Goal: Task Accomplishment & Management: Use online tool/utility

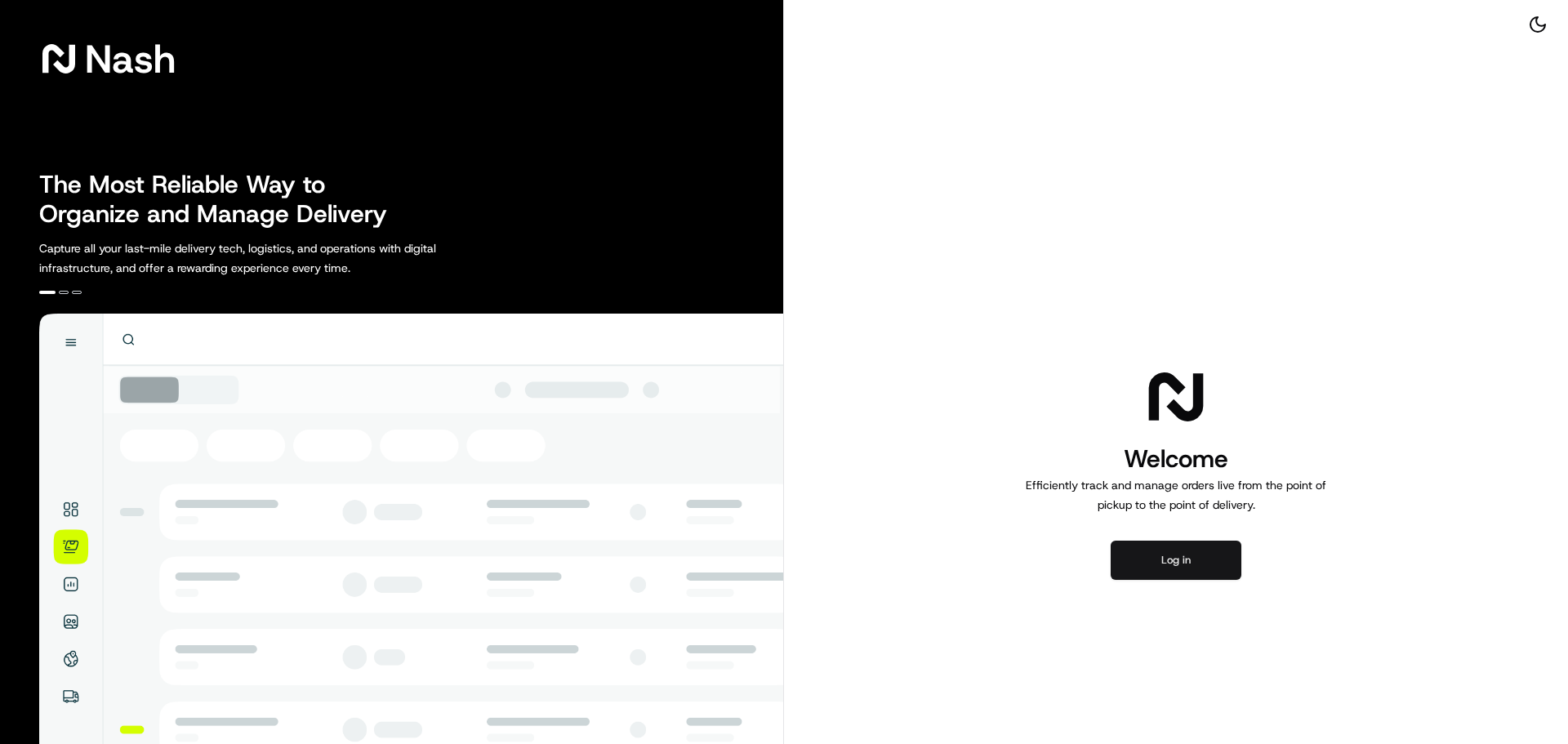
click at [1222, 556] on button "Log in" at bounding box center [1176, 560] width 130 height 39
